Goal: Task Accomplishment & Management: Manage account settings

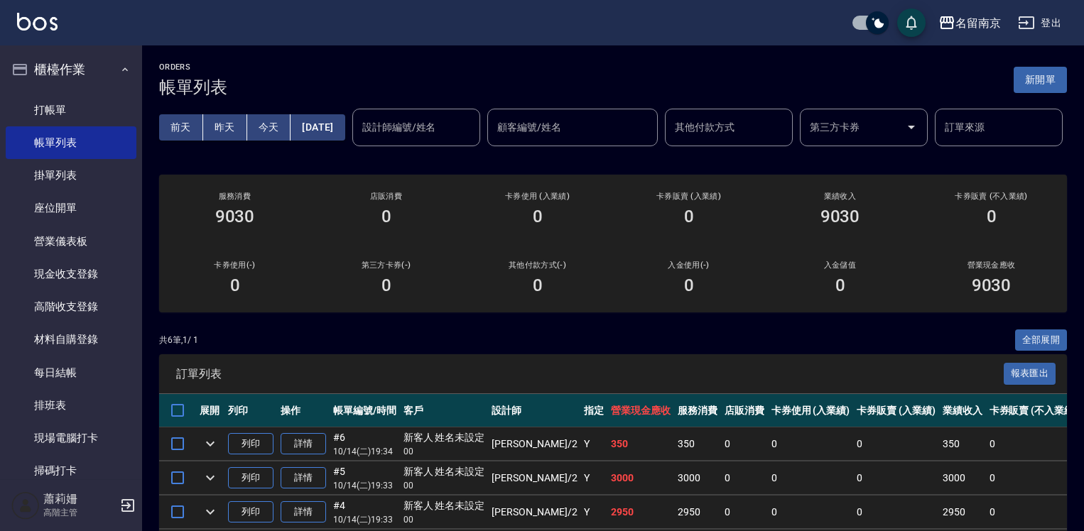
scroll to position [210, 0]
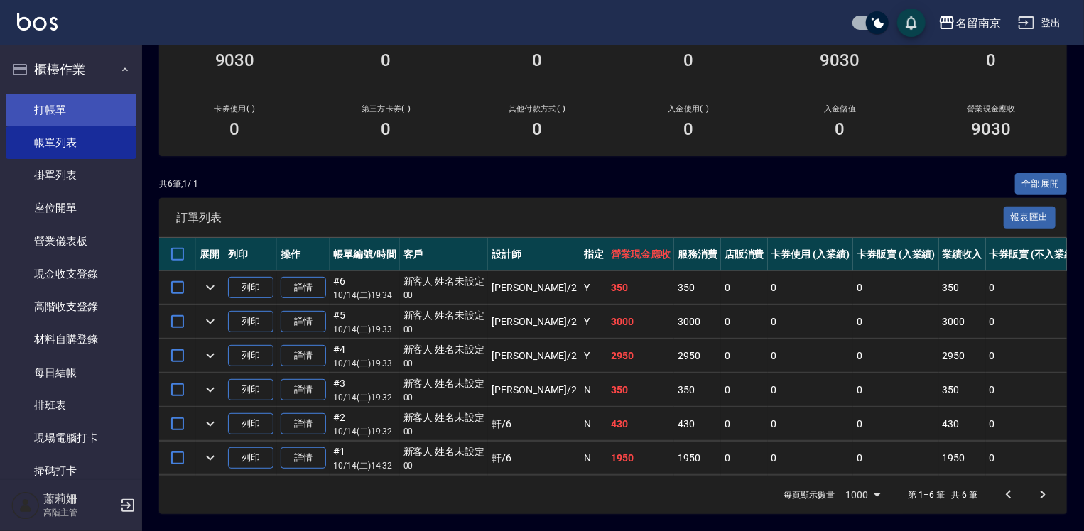
click at [67, 107] on link "打帳單" at bounding box center [71, 110] width 131 height 33
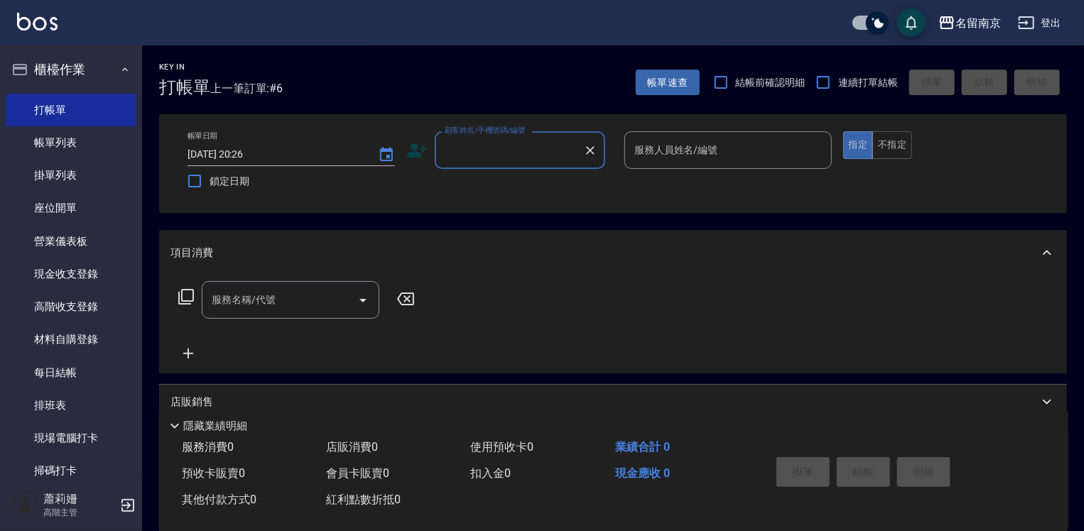
click at [521, 157] on input "顧客姓名/手機號碼/編號" at bounding box center [509, 150] width 136 height 25
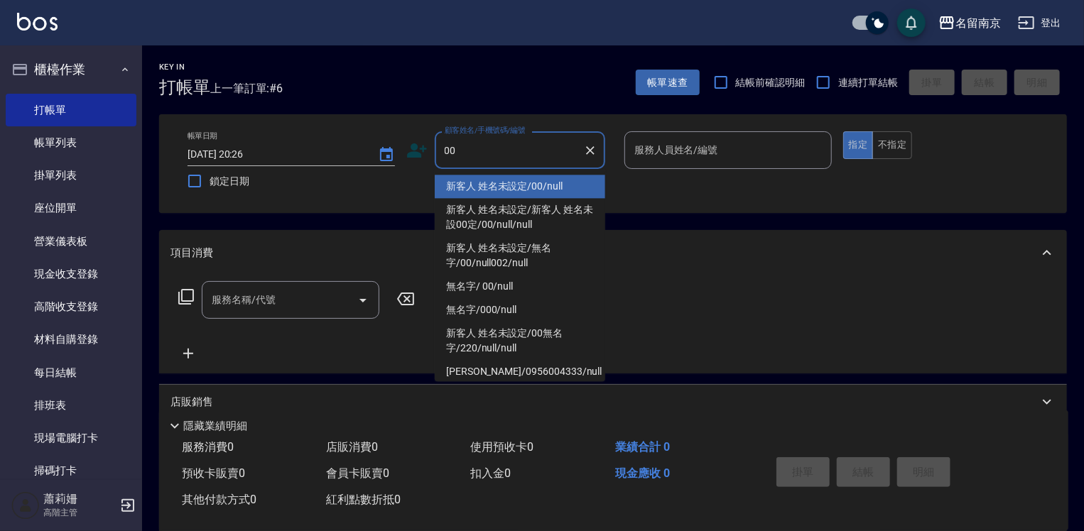
type input "新客人 姓名未設定/00/null"
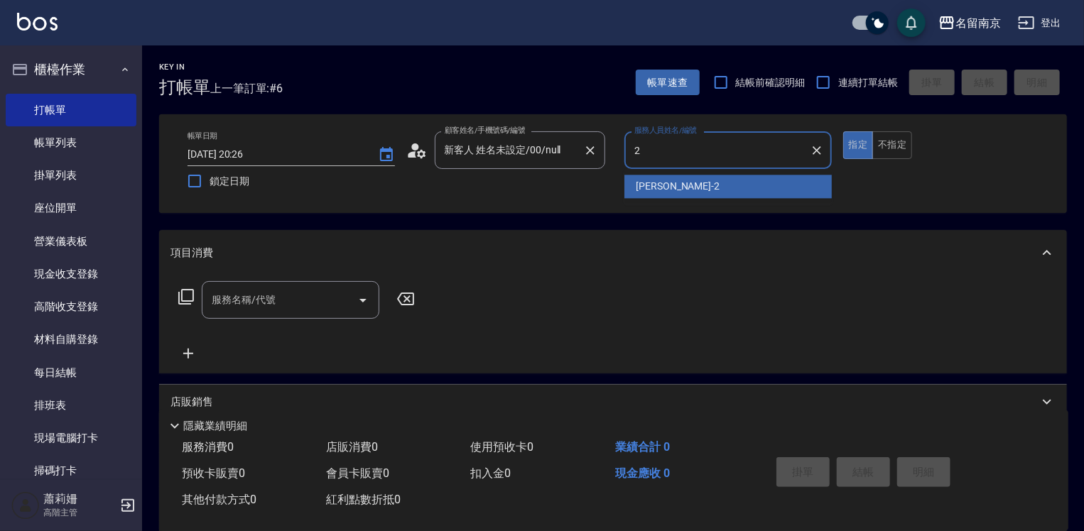
type input "Jenny-2"
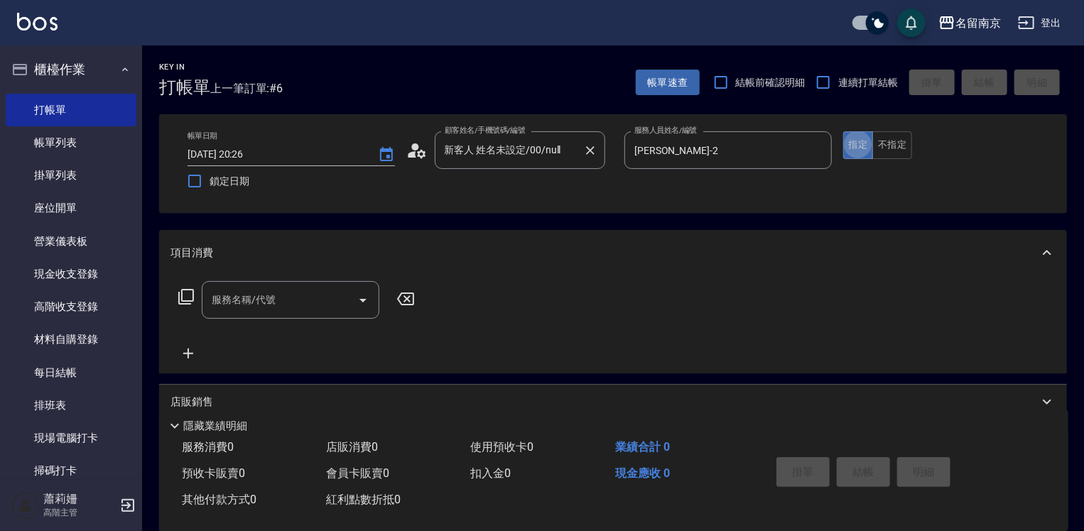
type button "true"
drag, startPoint x: 232, startPoint y: 304, endPoint x: 325, endPoint y: 309, distance: 93.9
click at [246, 304] on input "服務名稱/代號" at bounding box center [279, 300] width 143 height 25
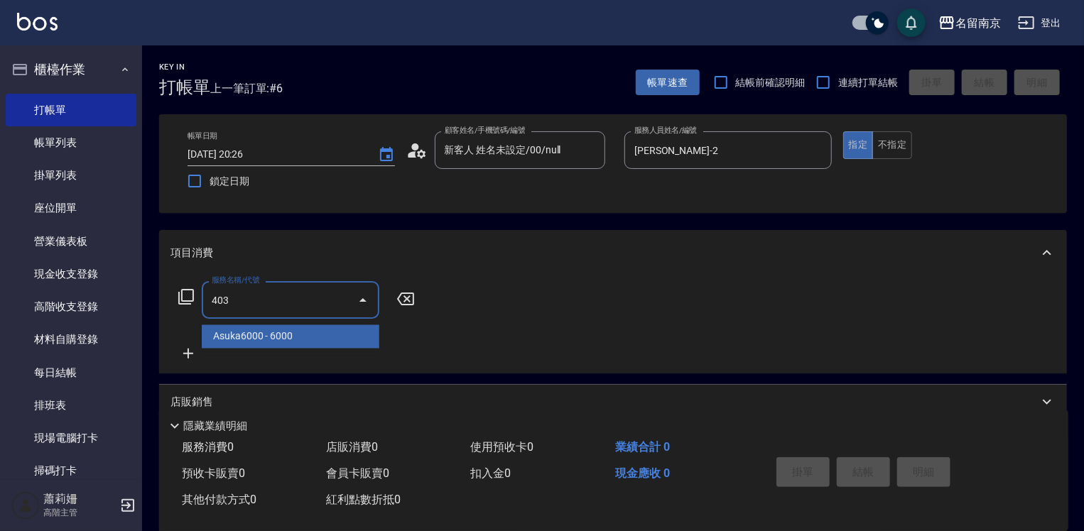
click at [219, 303] on input "403" at bounding box center [279, 300] width 143 height 25
click at [210, 300] on input "403" at bounding box center [279, 300] width 143 height 25
type input "3"
click at [178, 292] on icon at bounding box center [186, 297] width 16 height 16
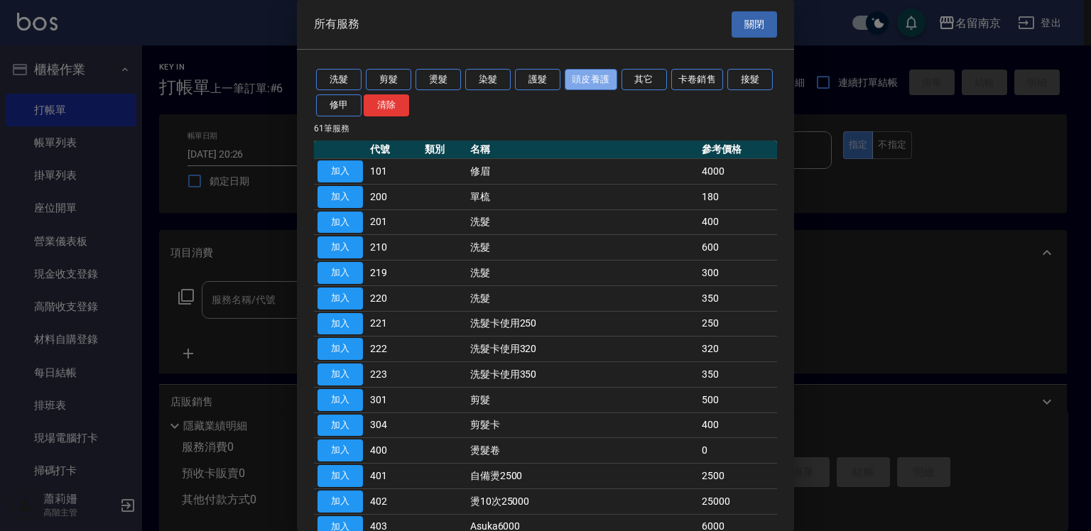
click at [597, 77] on button "頭皮養護" at bounding box center [591, 80] width 53 height 22
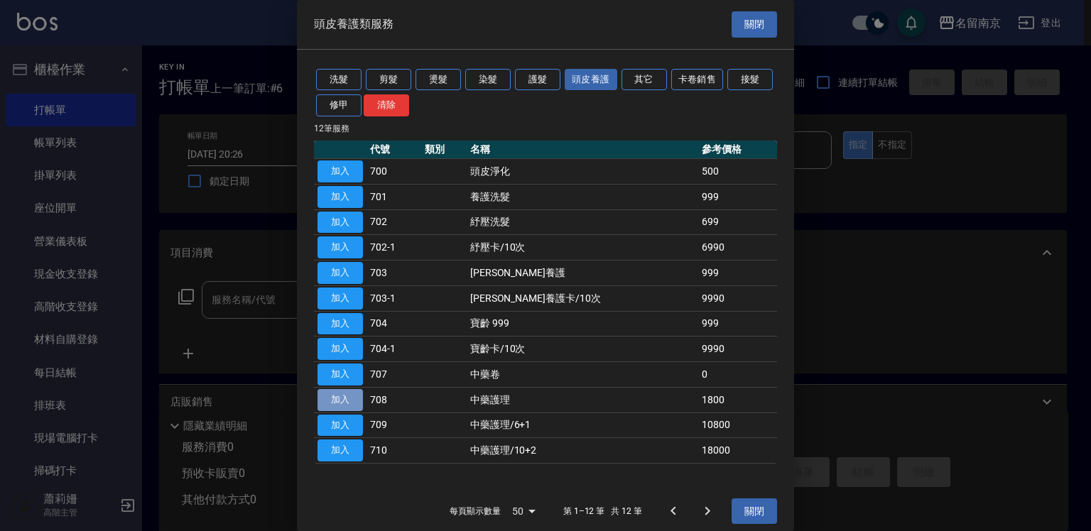
click at [361, 394] on button "加入" at bounding box center [339, 400] width 45 height 22
type input "中藥護理(708)"
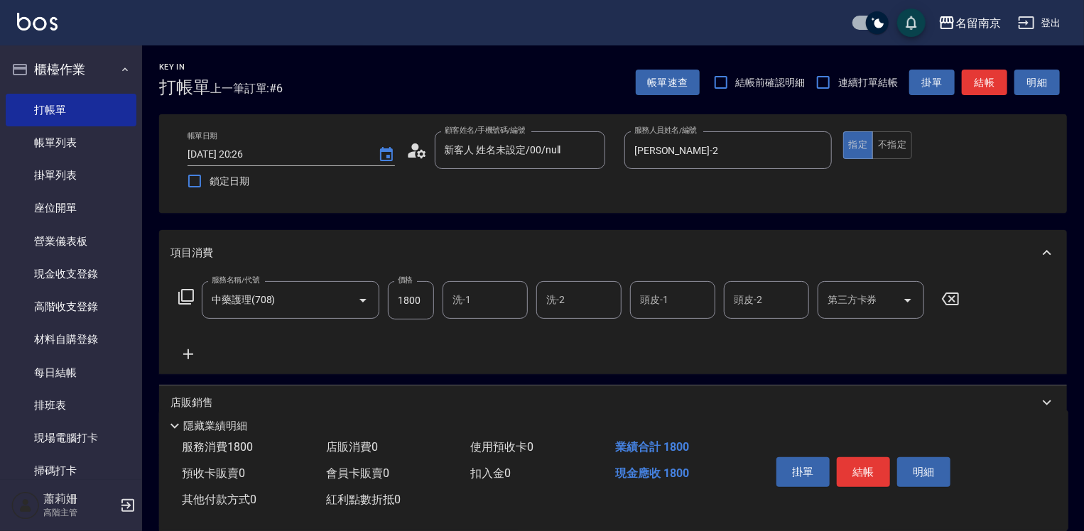
click at [429, 299] on input "1800" at bounding box center [411, 300] width 46 height 38
type input "2000"
type input "Jenny-2"
click at [880, 472] on button "結帳" at bounding box center [863, 472] width 53 height 30
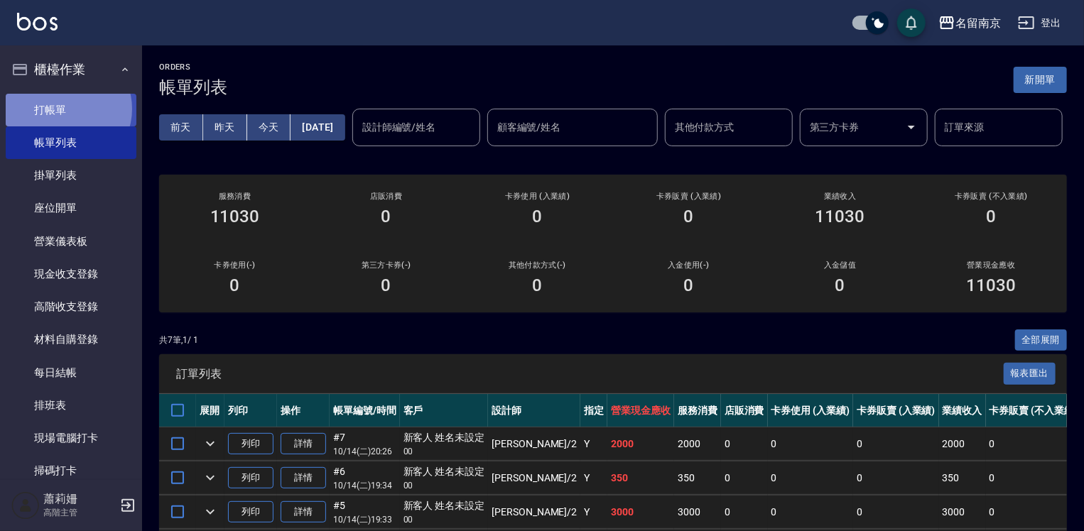
click at [66, 109] on link "打帳單" at bounding box center [71, 110] width 131 height 33
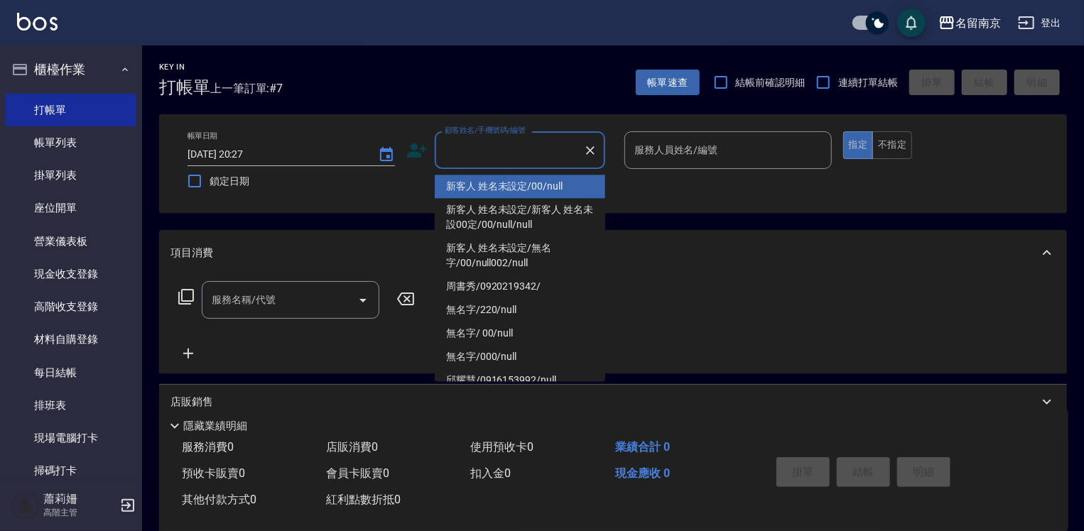
click at [484, 155] on input "顧客姓名/手機號碼/編號" at bounding box center [509, 150] width 136 height 25
type input "新客人 姓名未設定/00/null"
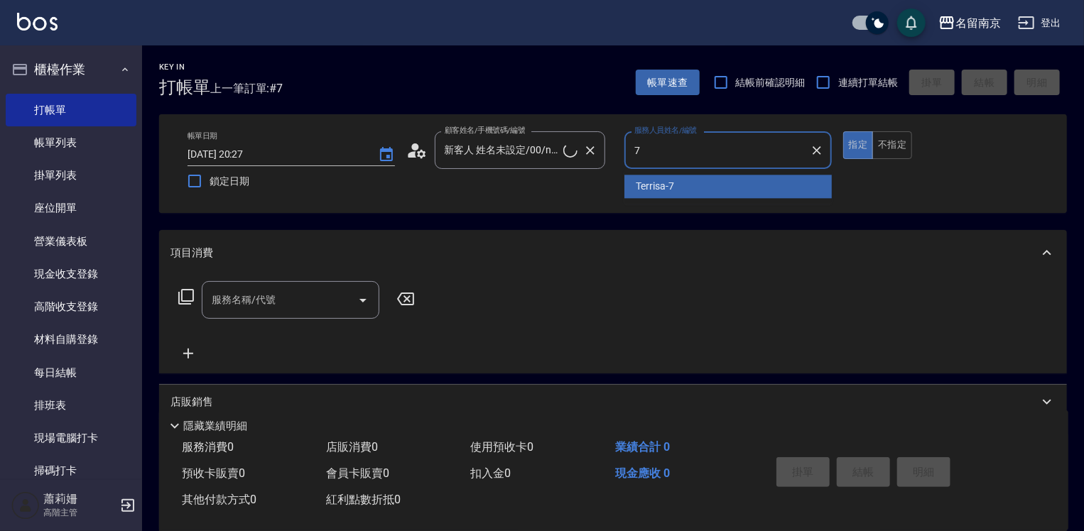
type input "7"
type input "軒-6"
type button "true"
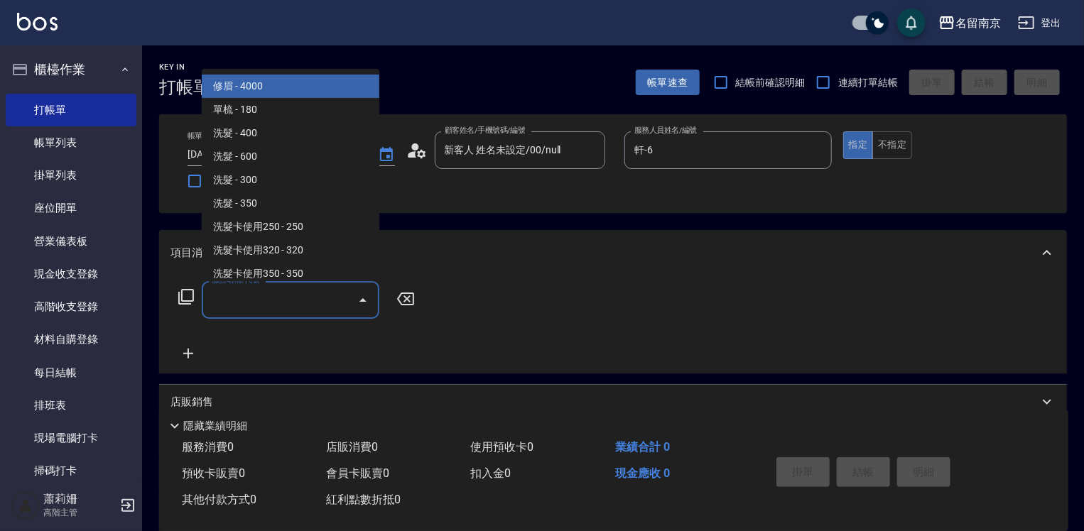
click at [298, 300] on input "服務名稱/代號" at bounding box center [279, 300] width 143 height 25
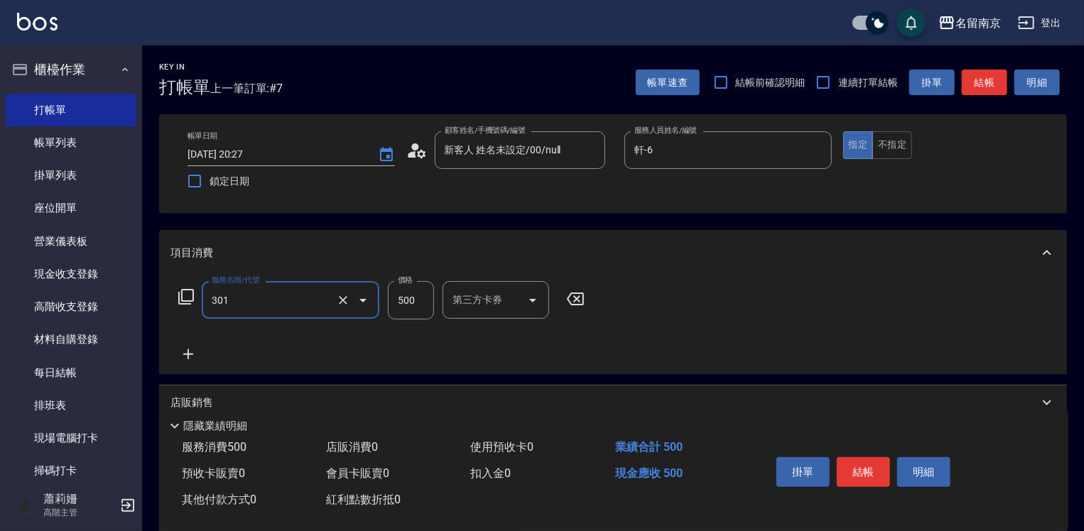
type input "剪髮(301)"
type input "500"
click at [858, 469] on button "結帳" at bounding box center [863, 472] width 53 height 30
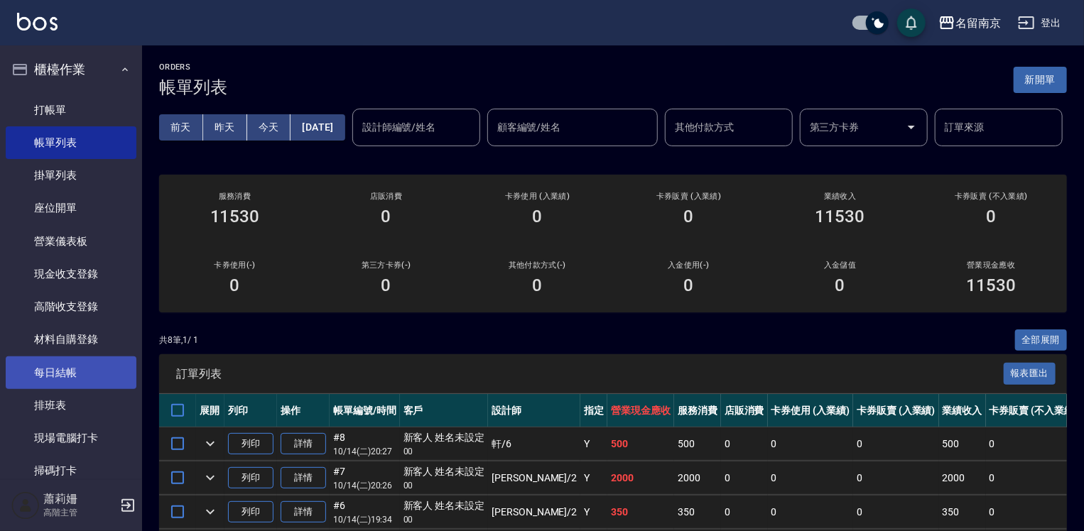
click at [82, 372] on link "每日結帳" at bounding box center [71, 373] width 131 height 33
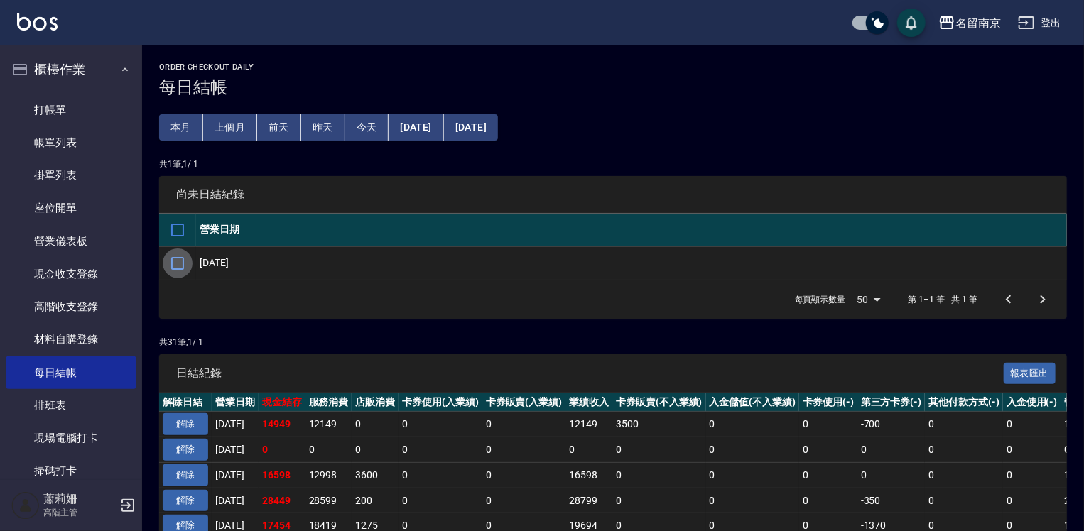
click at [173, 261] on input "checkbox" at bounding box center [178, 264] width 30 height 30
checkbox input "true"
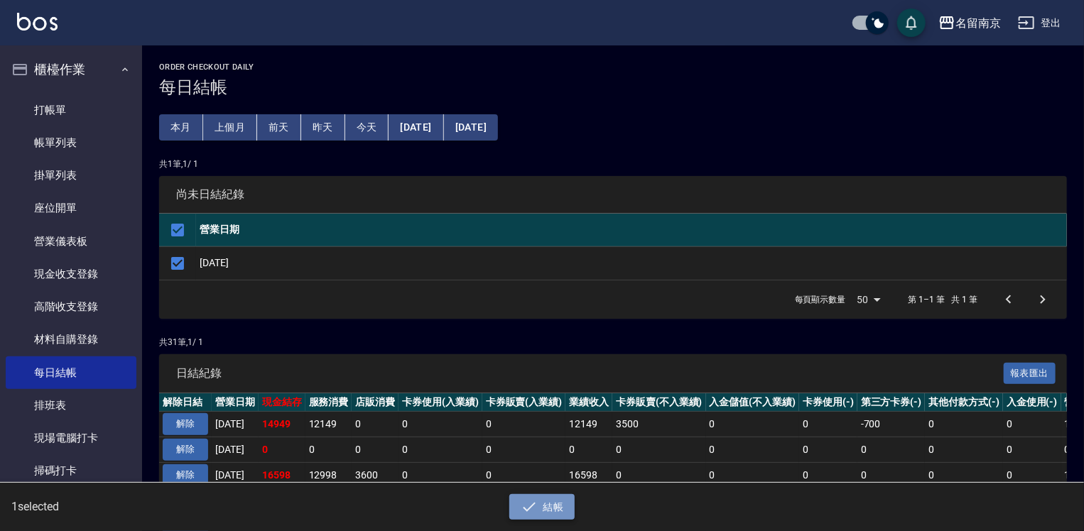
click at [553, 501] on button "結帳" at bounding box center [542, 507] width 66 height 26
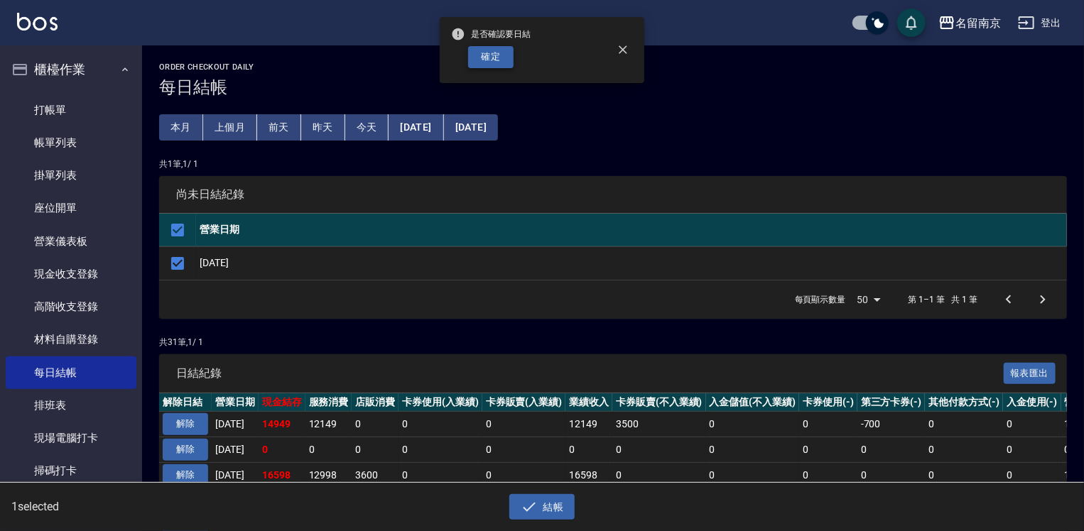
click at [500, 55] on button "確定" at bounding box center [490, 57] width 45 height 22
checkbox input "false"
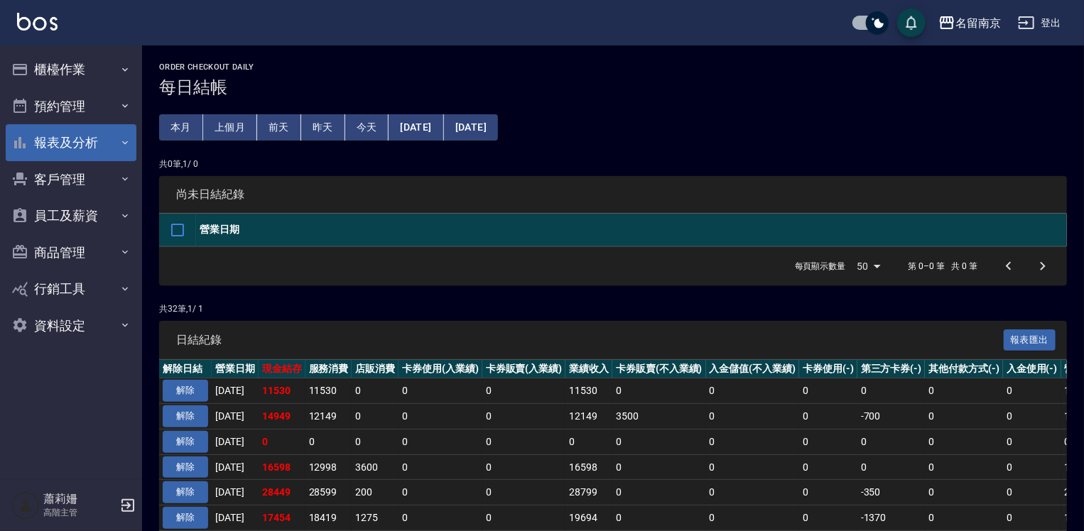
click at [65, 151] on button "報表及分析" at bounding box center [71, 142] width 131 height 37
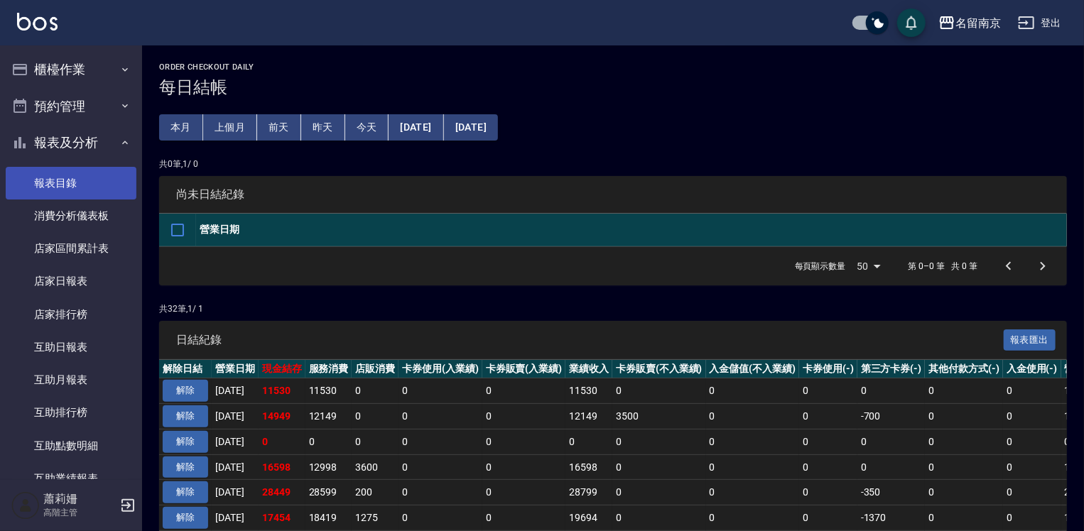
click at [65, 179] on link "報表目錄" at bounding box center [71, 183] width 131 height 33
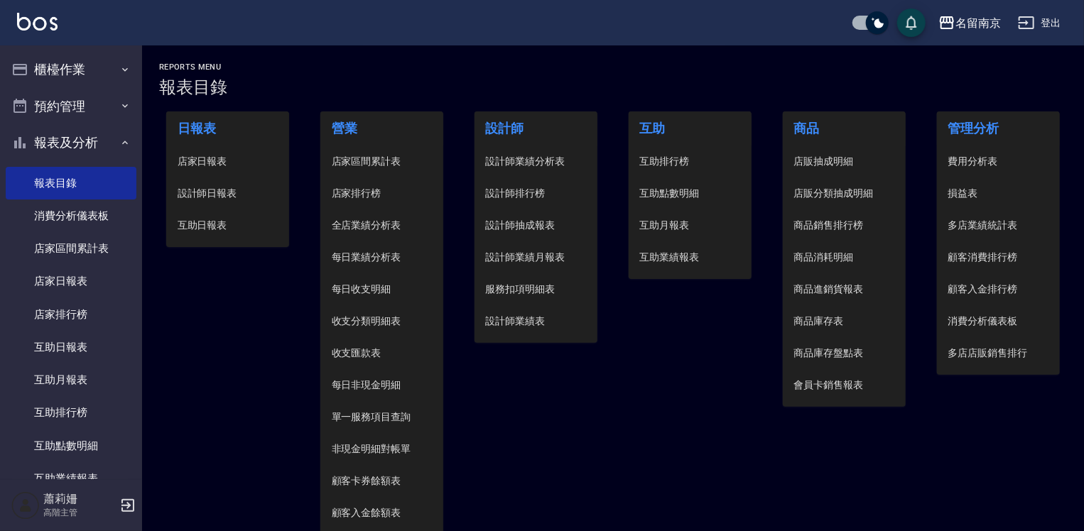
click at [224, 188] on span "設計師日報表" at bounding box center [228, 193] width 101 height 15
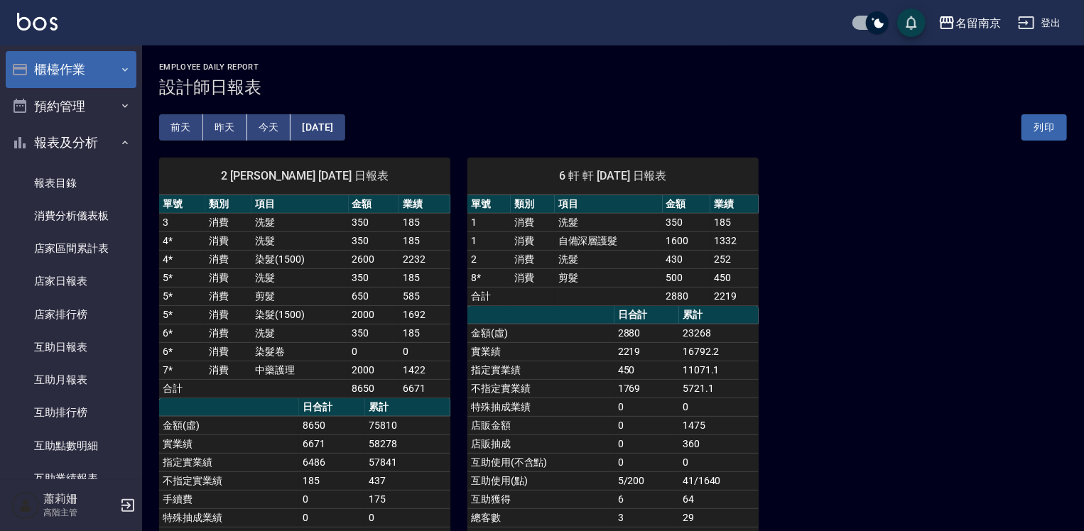
click at [71, 75] on button "櫃檯作業" at bounding box center [71, 69] width 131 height 37
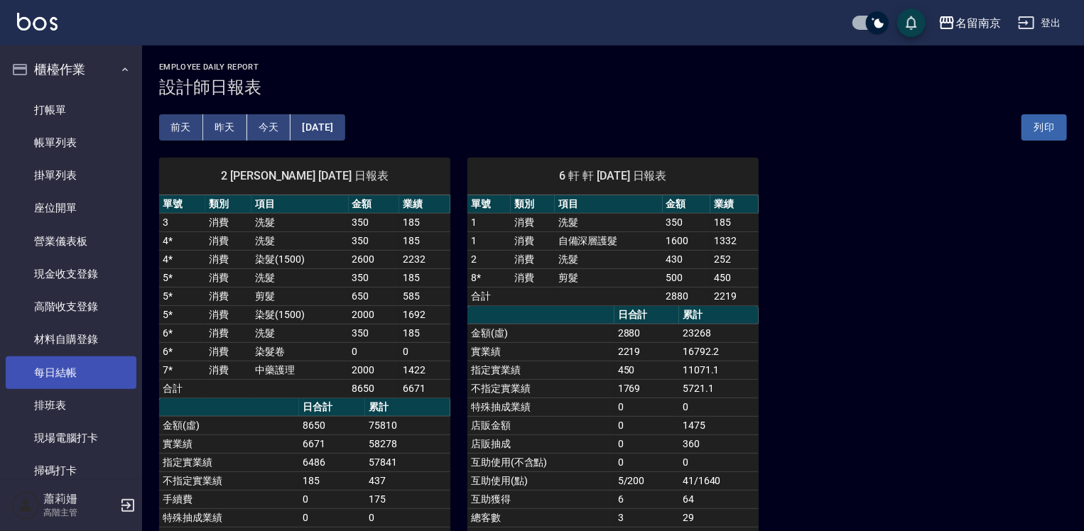
click at [85, 376] on link "每日結帳" at bounding box center [71, 373] width 131 height 33
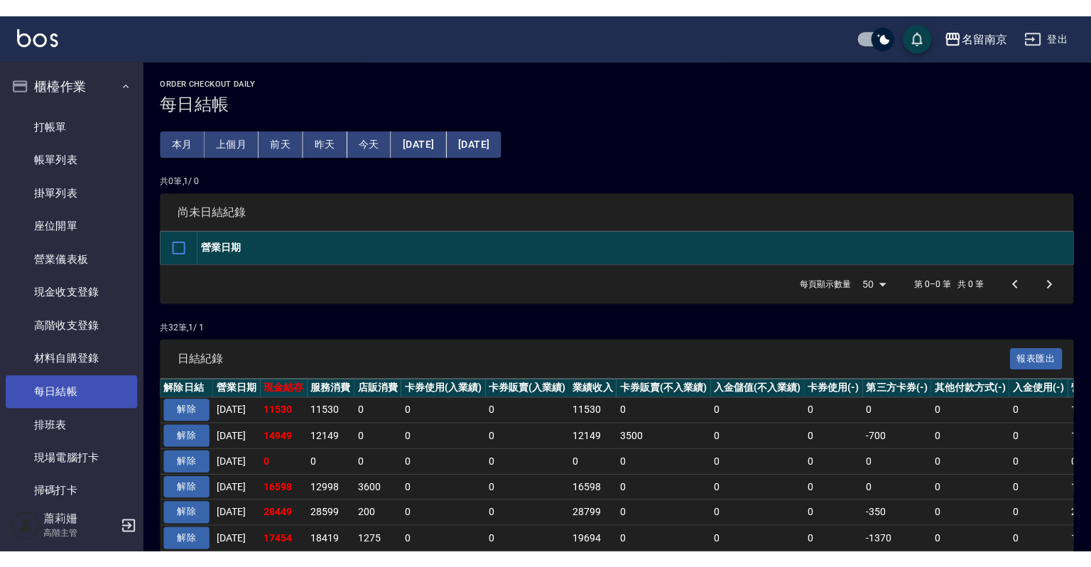
scroll to position [142, 0]
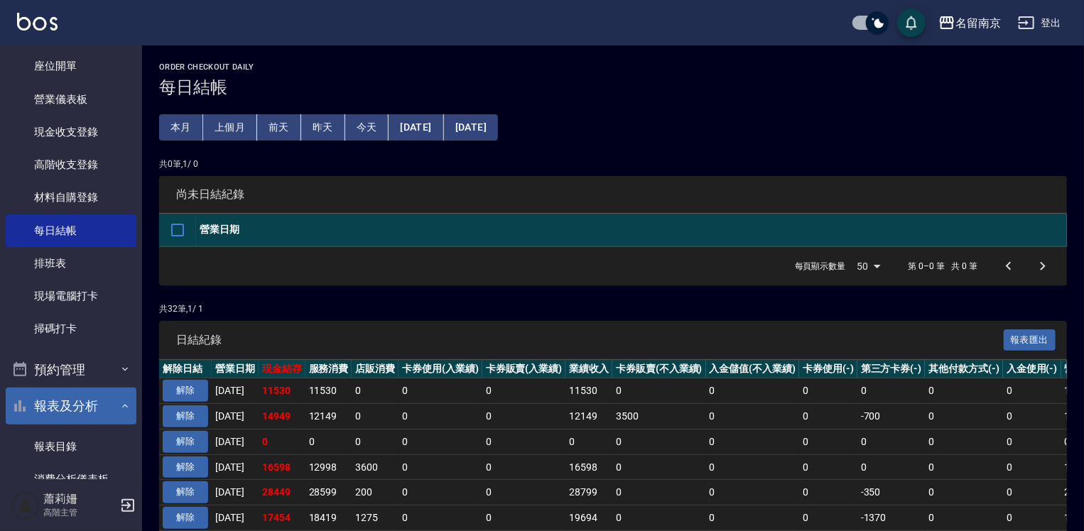
click at [77, 408] on button "報表及分析" at bounding box center [71, 406] width 131 height 37
click at [71, 408] on button "報表及分析" at bounding box center [71, 406] width 131 height 37
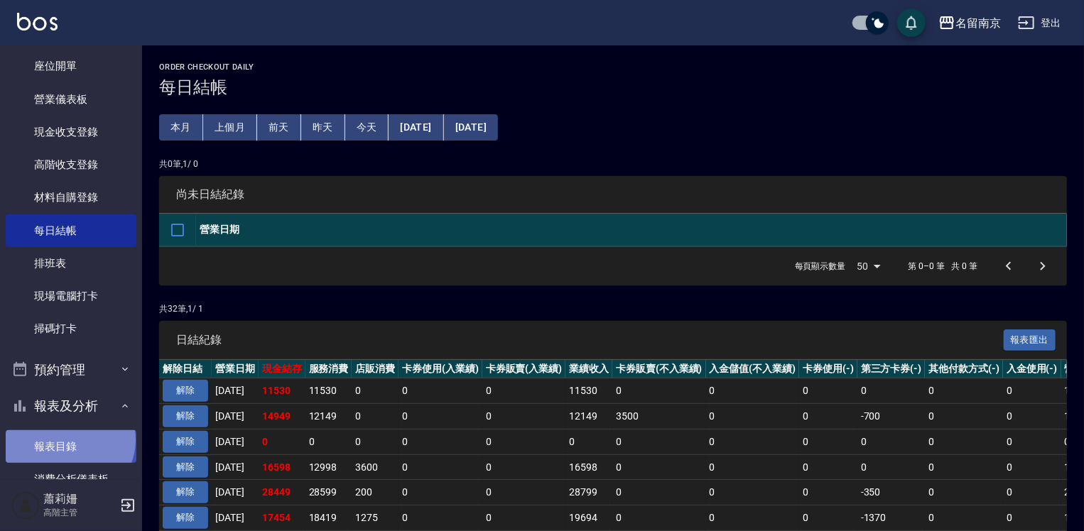
click at [68, 440] on link "報表目錄" at bounding box center [71, 446] width 131 height 33
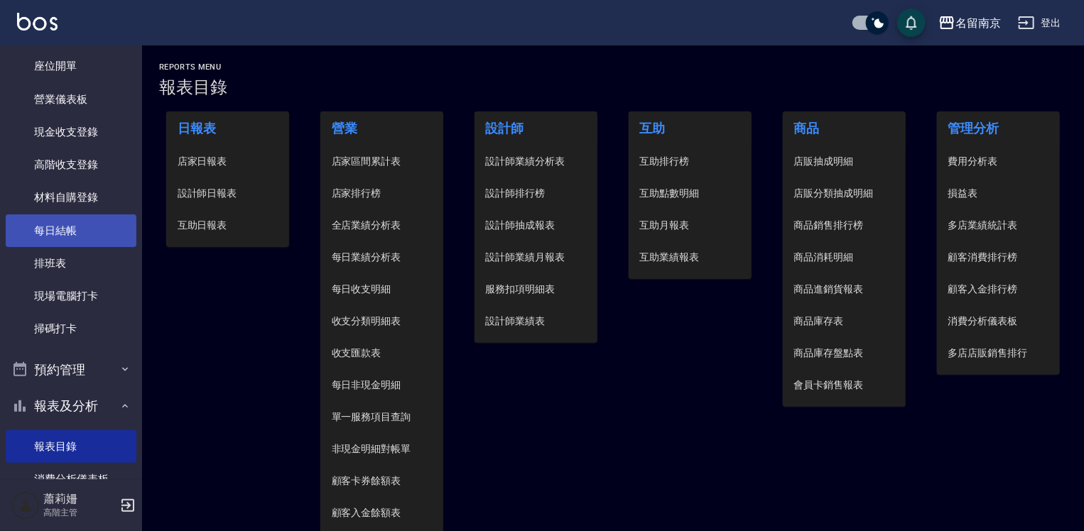
click at [75, 229] on link "每日結帳" at bounding box center [71, 231] width 131 height 33
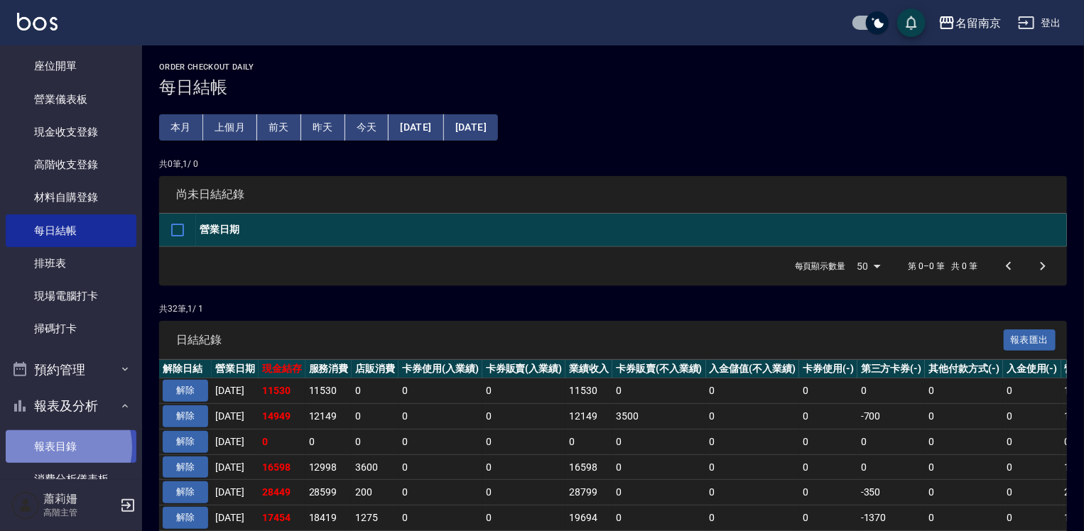
click at [58, 447] on link "報表目錄" at bounding box center [71, 446] width 131 height 33
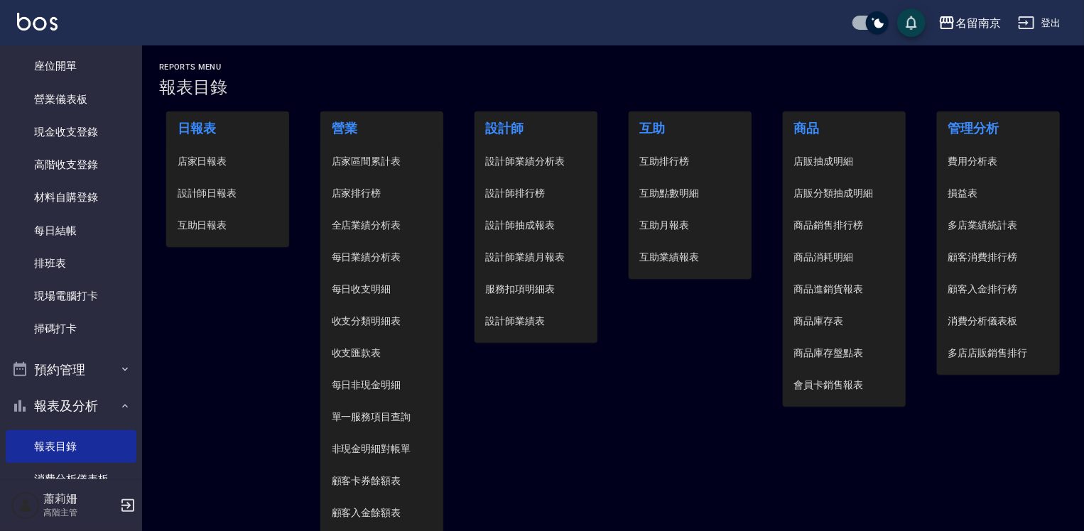
click at [217, 197] on span "設計師日報表" at bounding box center [228, 193] width 101 height 15
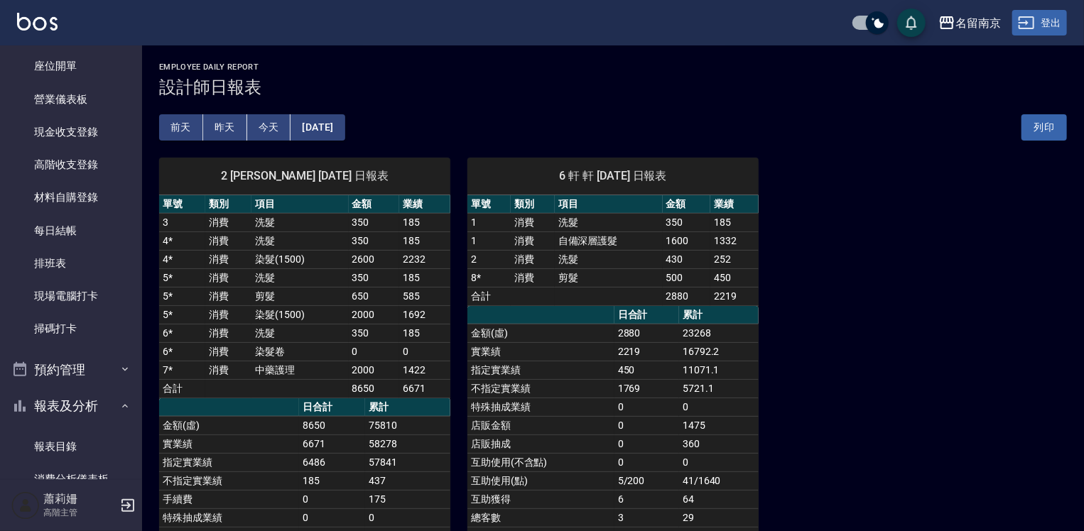
click at [1051, 27] on button "登出" at bounding box center [1039, 23] width 55 height 26
